Goal: Task Accomplishment & Management: Use online tool/utility

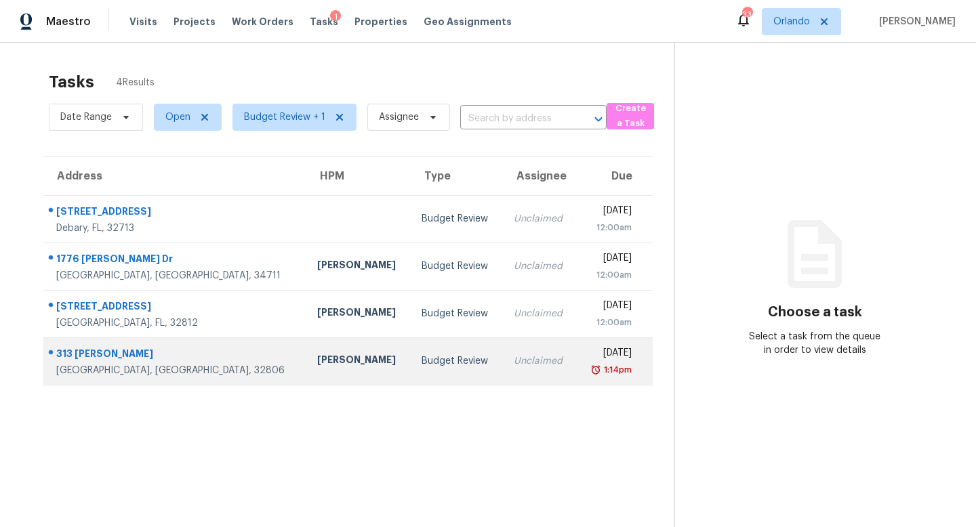
click at [411, 360] on td "Budget Review" at bounding box center [457, 361] width 92 height 47
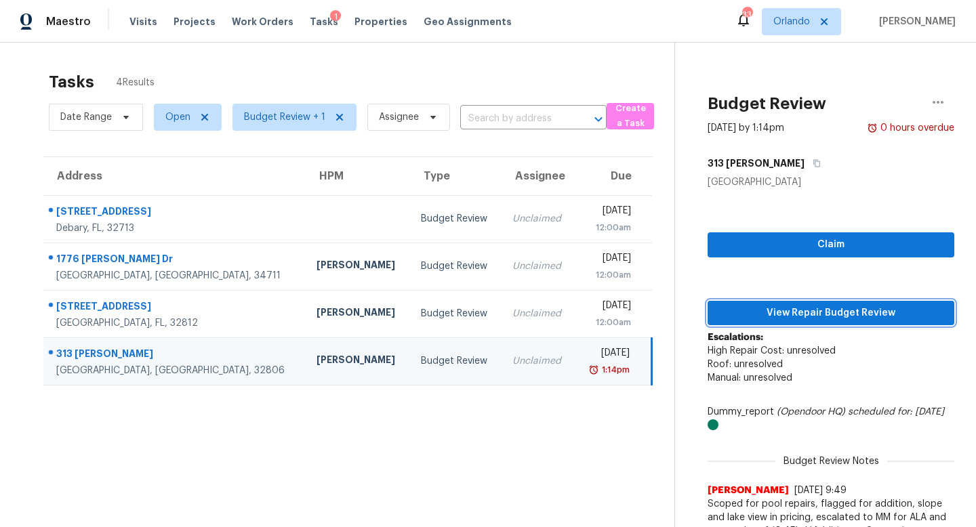
click at [855, 313] on span "View Repair Budget Review" at bounding box center [831, 313] width 225 height 17
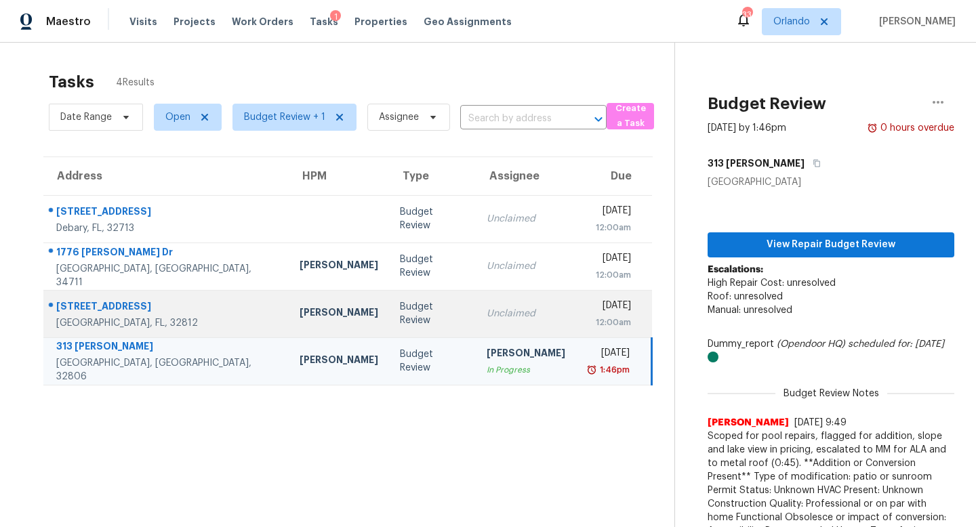
click at [487, 315] on div "Unclaimed" at bounding box center [526, 314] width 79 height 14
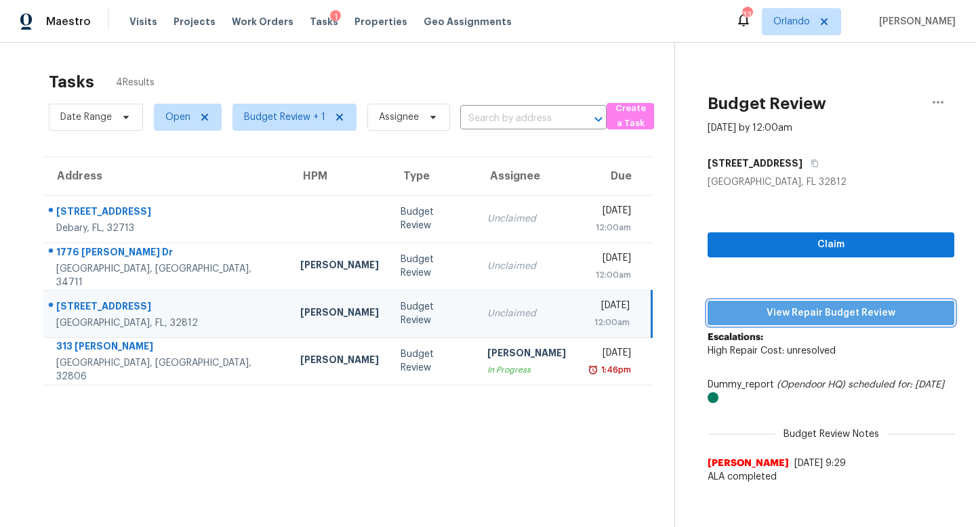
click at [816, 313] on span "View Repair Budget Review" at bounding box center [831, 313] width 225 height 17
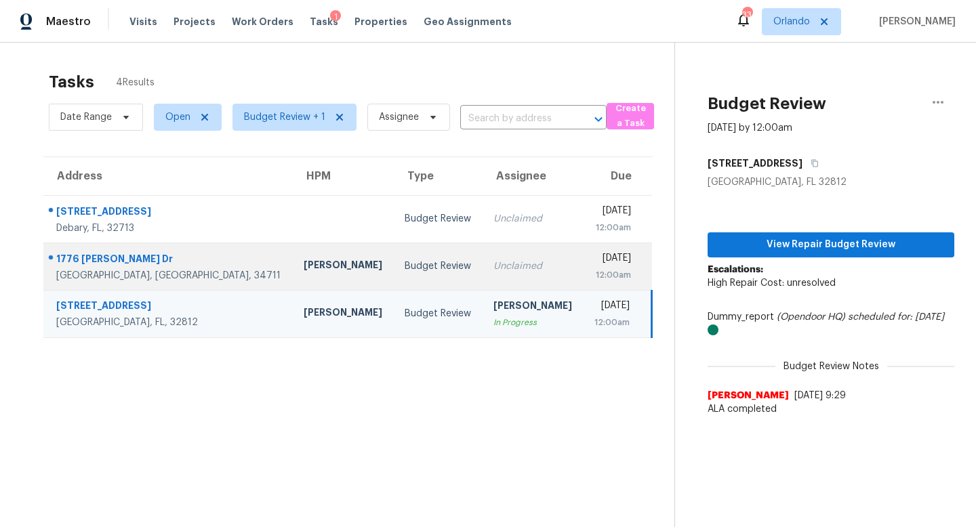
click at [483, 273] on td "Unclaimed" at bounding box center [533, 266] width 101 height 47
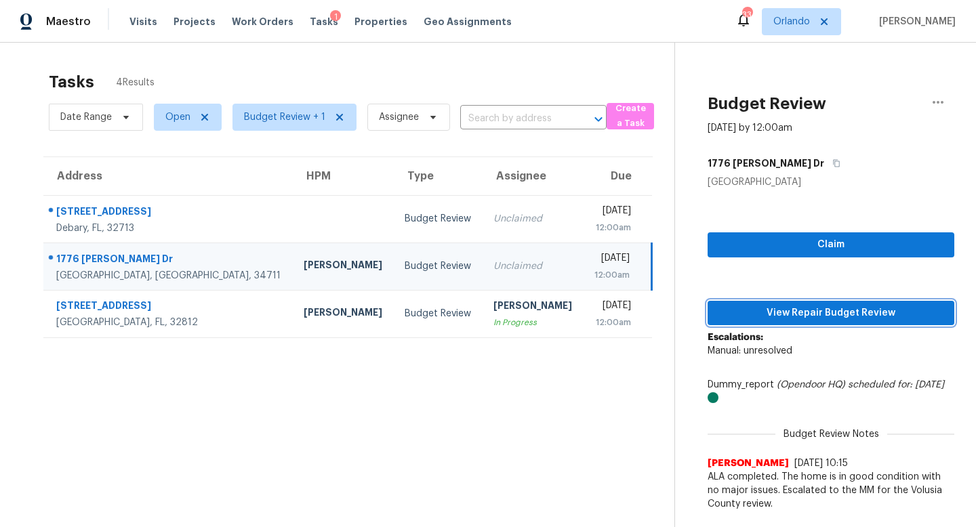
click at [817, 309] on span "View Repair Budget Review" at bounding box center [831, 313] width 225 height 17
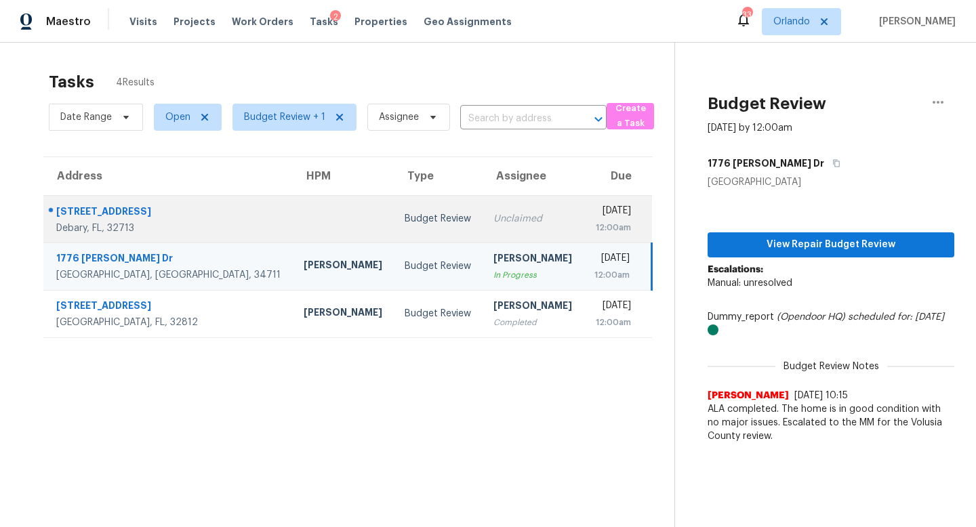
click at [493, 223] on div "Unclaimed" at bounding box center [532, 219] width 79 height 14
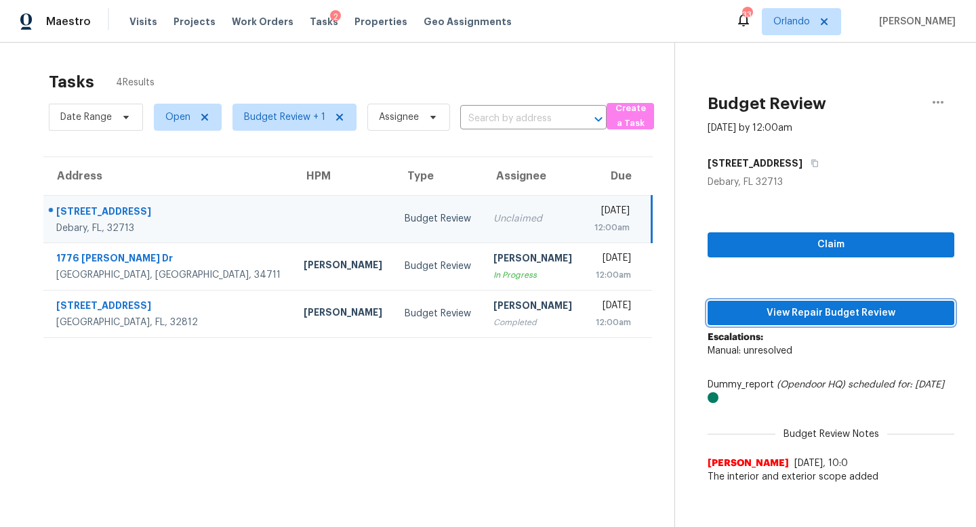
click at [789, 313] on span "View Repair Budget Review" at bounding box center [831, 313] width 225 height 17
